Goal: Task Accomplishment & Management: Manage account settings

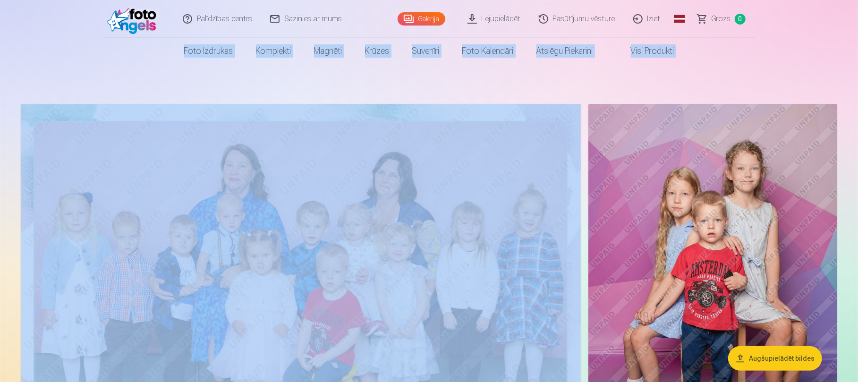
drag, startPoint x: 858, startPoint y: 13, endPoint x: 860, endPoint y: 38, distance: 24.6
click at [858, 38] on html "Palīdzības centrs Sazinies ar mums Galerija Lejupielādēt Pasūtījumu vēsture Izi…" at bounding box center [429, 191] width 858 height 382
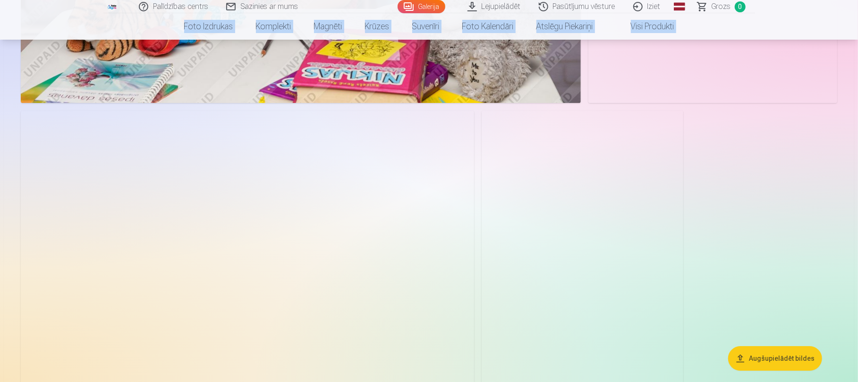
scroll to position [4671, 0]
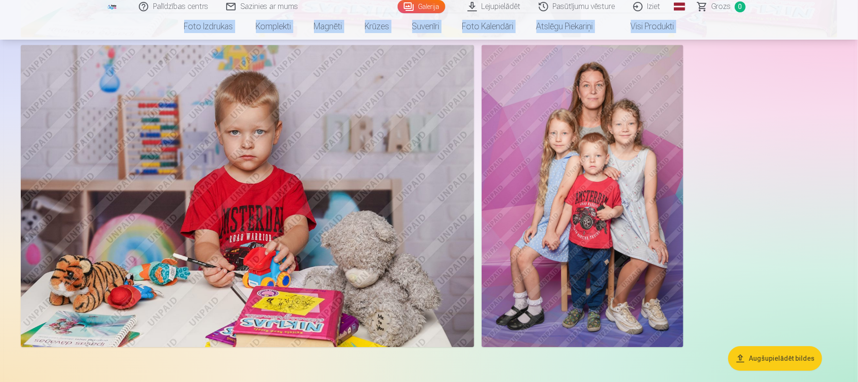
click at [597, 176] on img at bounding box center [583, 196] width 202 height 302
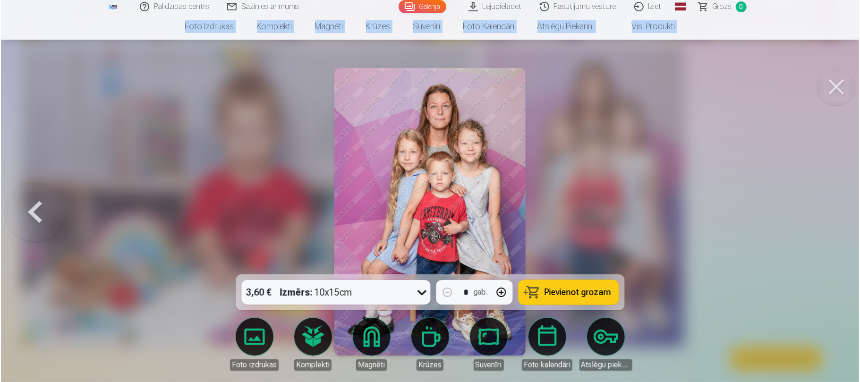
scroll to position [4681, 0]
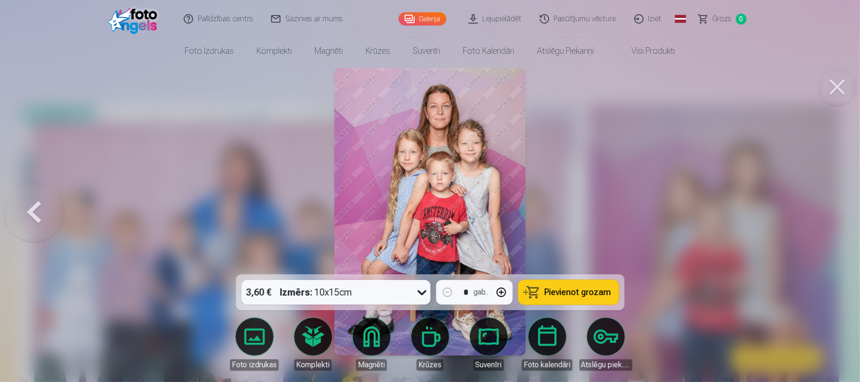
click at [34, 220] on button at bounding box center [34, 212] width 60 height 106
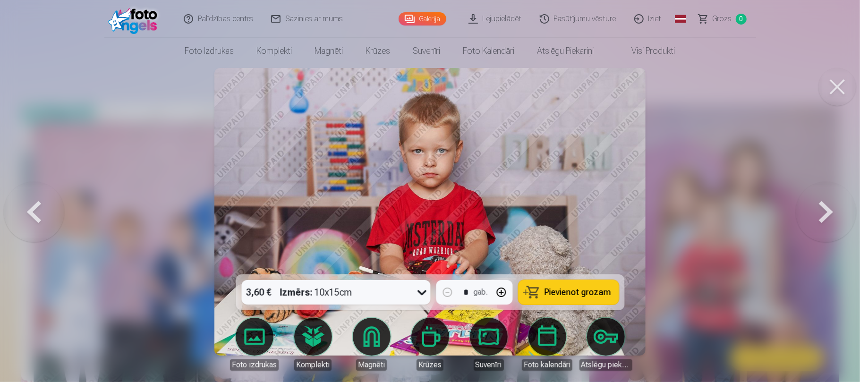
click at [34, 220] on button at bounding box center [34, 212] width 60 height 106
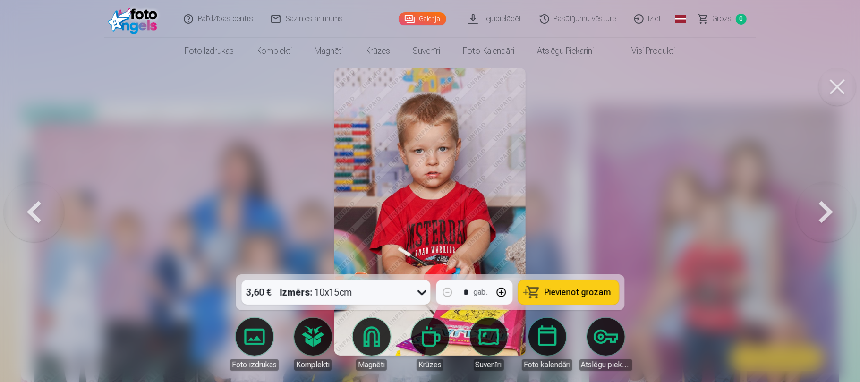
click at [34, 220] on button at bounding box center [34, 212] width 60 height 106
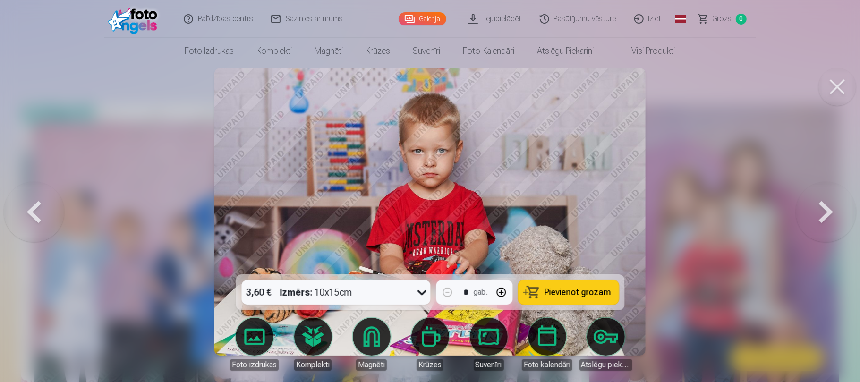
click at [823, 211] on button at bounding box center [826, 212] width 60 height 106
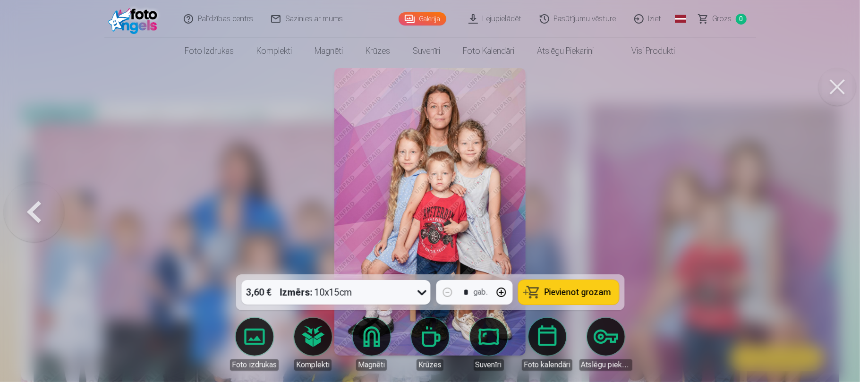
click at [30, 218] on button at bounding box center [34, 212] width 60 height 106
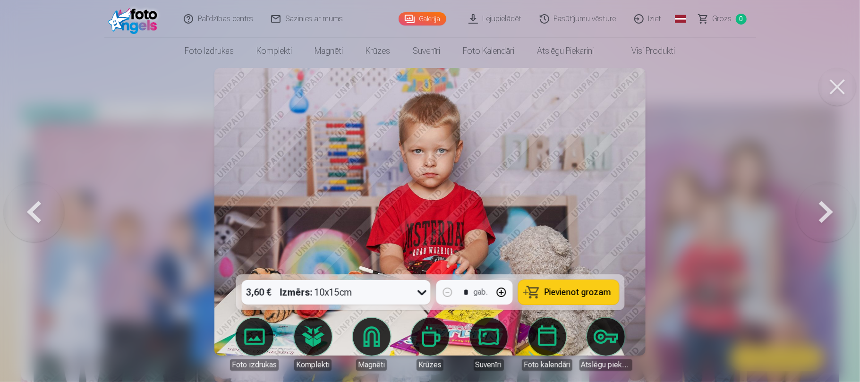
click at [30, 218] on button at bounding box center [34, 212] width 60 height 106
click at [33, 213] on button at bounding box center [34, 212] width 60 height 106
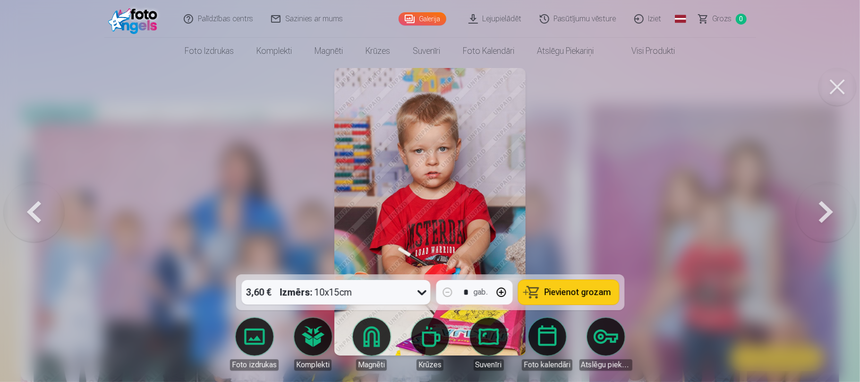
click at [33, 213] on button at bounding box center [34, 212] width 60 height 106
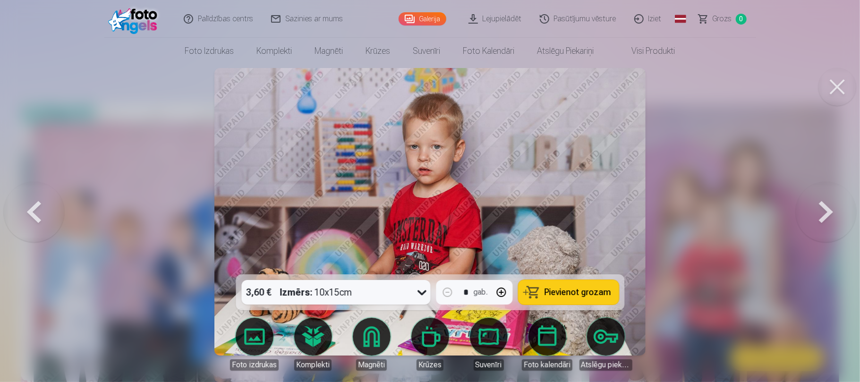
click at [33, 213] on button at bounding box center [34, 212] width 60 height 106
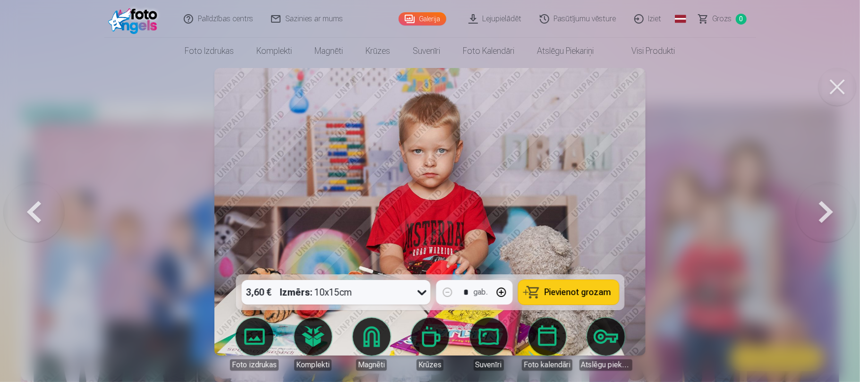
click at [841, 86] on button at bounding box center [838, 87] width 38 height 38
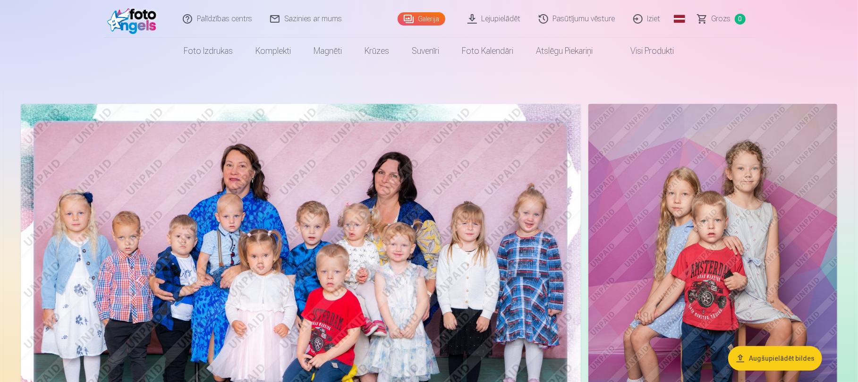
click at [655, 21] on link "Iziet" at bounding box center [647, 19] width 45 height 38
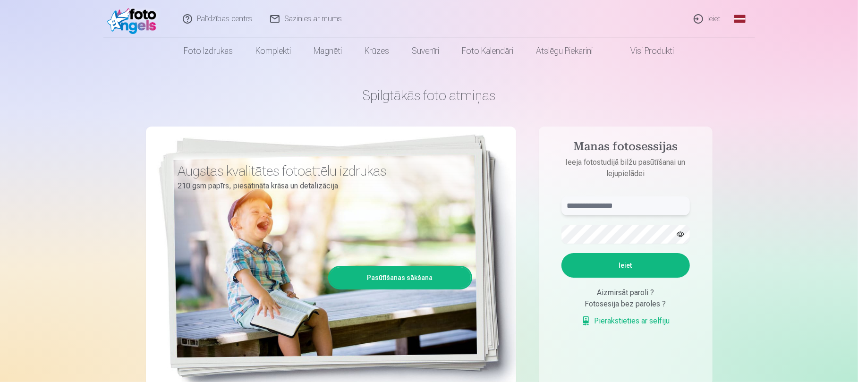
click at [608, 208] on input "text" at bounding box center [626, 205] width 128 height 19
click at [599, 207] on input "text" at bounding box center [626, 205] width 128 height 19
type input "**********"
click at [637, 264] on button "Ieiet" at bounding box center [626, 265] width 128 height 25
